Goal: Obtain resource: Obtain resource

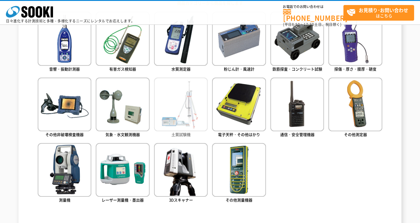
scroll to position [291, 0]
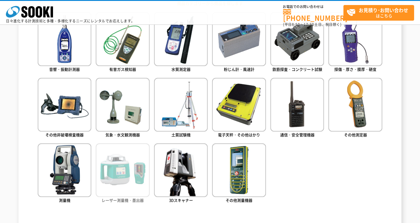
click at [113, 181] on img at bounding box center [123, 170] width 54 height 54
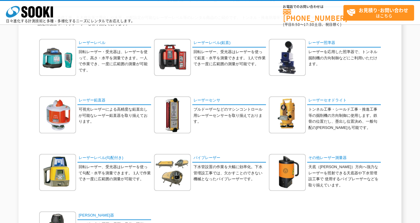
scroll to position [59, 0]
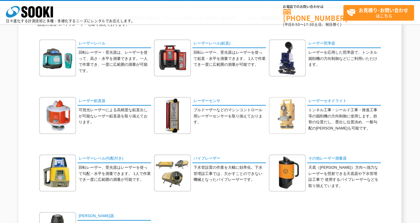
click at [291, 114] on img at bounding box center [287, 115] width 37 height 37
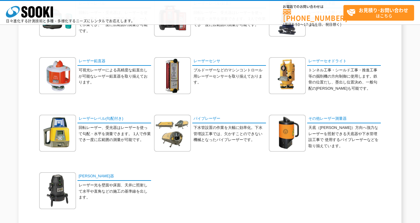
scroll to position [100, 0]
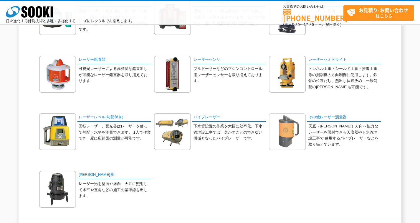
click at [289, 131] on img at bounding box center [287, 131] width 37 height 37
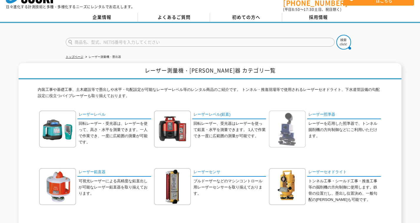
scroll to position [15, 0]
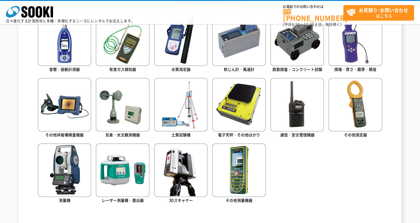
scroll to position [291, 0]
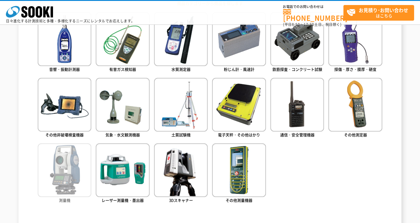
click at [70, 171] on img at bounding box center [65, 170] width 54 height 54
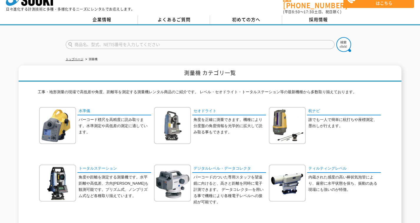
scroll to position [13, 0]
click at [278, 130] on img at bounding box center [287, 125] width 37 height 37
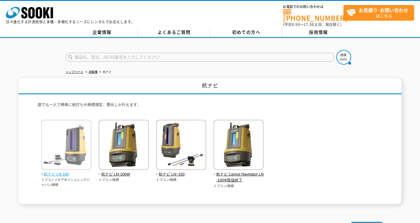
click at [75, 138] on img at bounding box center [66, 146] width 50 height 52
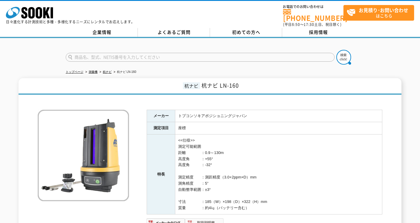
click at [201, 218] on img at bounding box center [204, 222] width 39 height 9
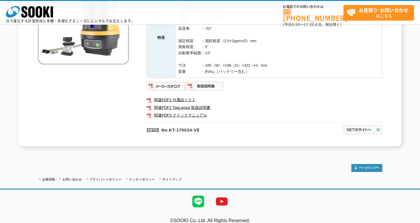
scroll to position [109, 0]
click at [171, 83] on img at bounding box center [166, 85] width 39 height 9
click at [178, 96] on link "関連PDF1 付属品リスト" at bounding box center [264, 100] width 235 height 8
click at [204, 103] on link "関連PDF2 TopLayout 取扱説明書" at bounding box center [264, 107] width 235 height 8
click at [201, 111] on link "関連PDF3 クイックマニュアル" at bounding box center [264, 115] width 235 height 8
